Goal: Check status

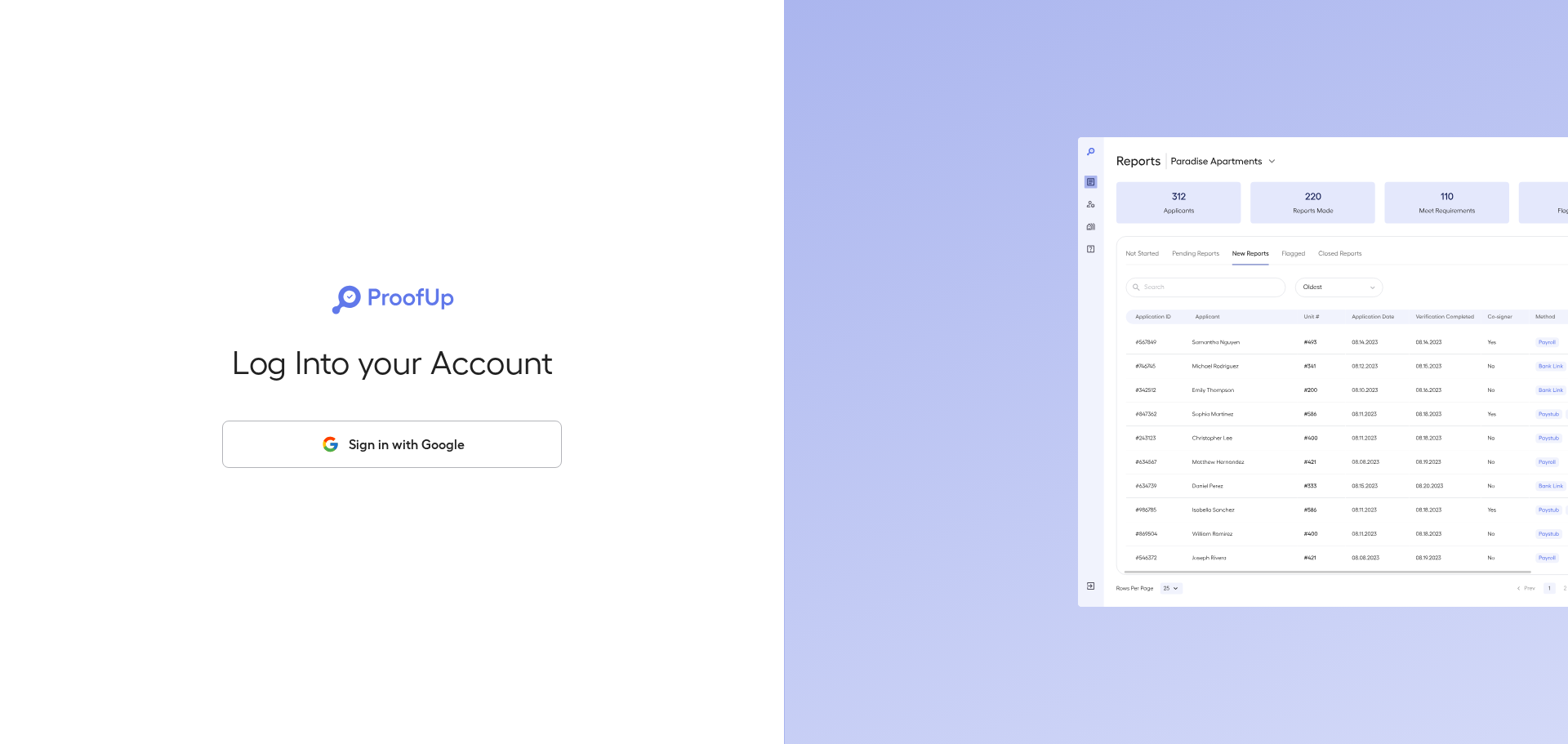
click at [478, 449] on button "Sign in with Google" at bounding box center [391, 444] width 340 height 47
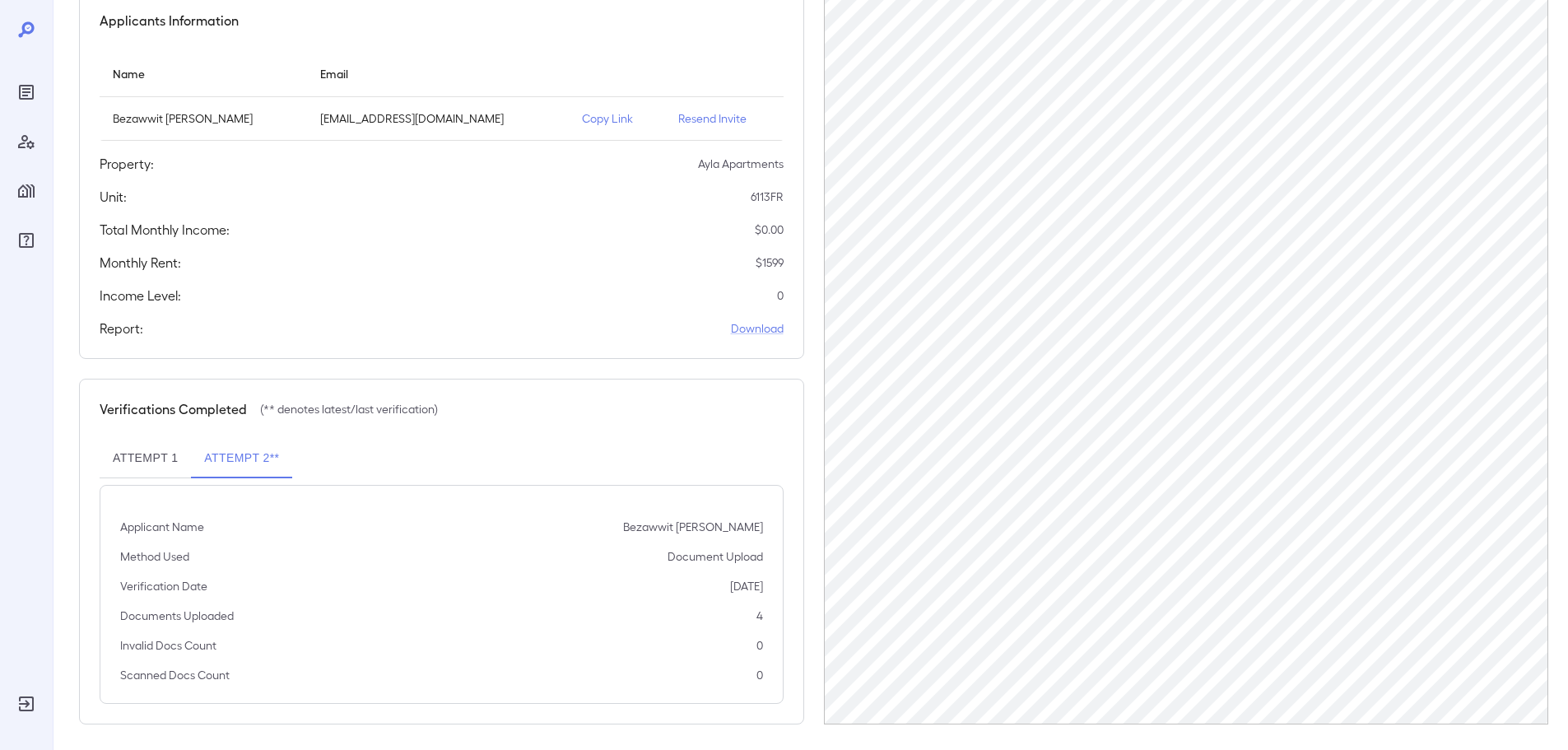
scroll to position [173, 0]
